Goal: Navigation & Orientation: Find specific page/section

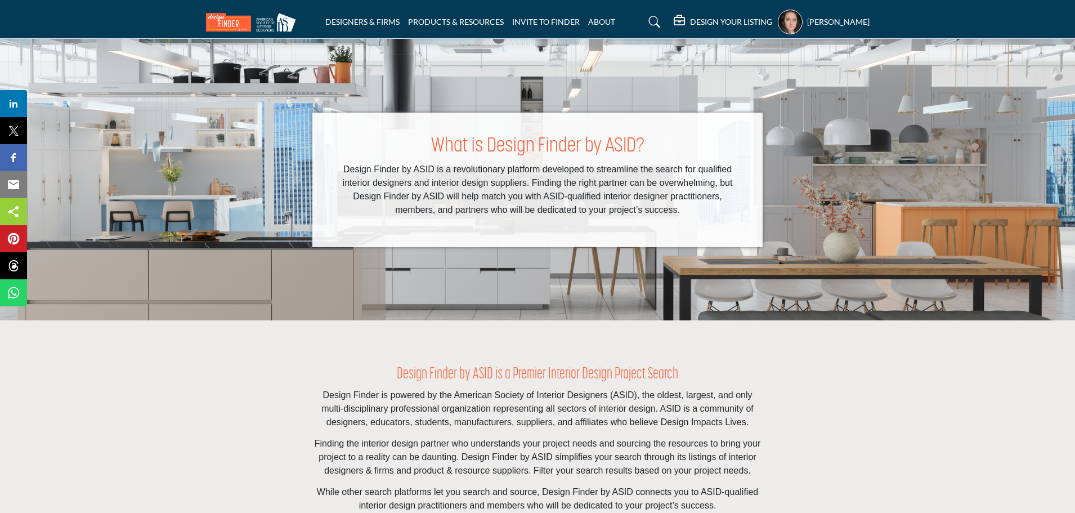
click at [345, 23] on li "DESIGNERS & FIRMS" at bounding box center [362, 22] width 74 height 12
click at [342, 26] on link "DESIGNERS & FIRMS" at bounding box center [362, 22] width 74 height 10
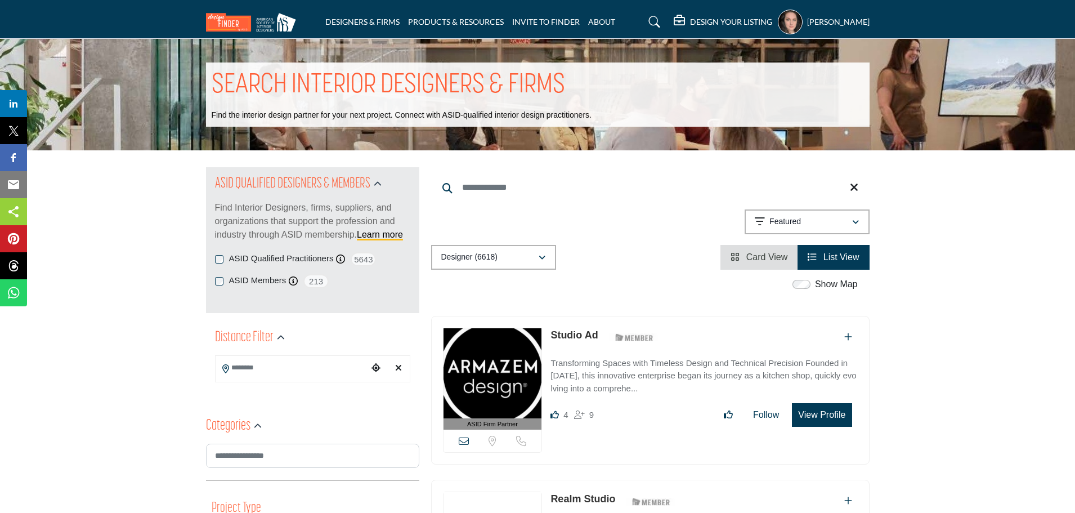
click at [335, 26] on link "DESIGNERS & FIRMS" at bounding box center [362, 22] width 74 height 10
